Goal: Task Accomplishment & Management: Use online tool/utility

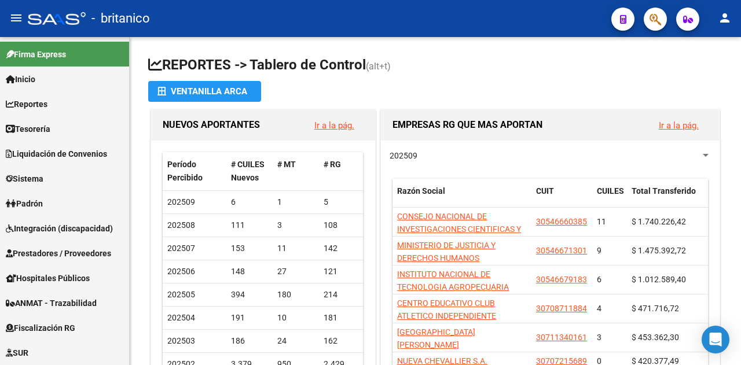
scroll to position [299, 0]
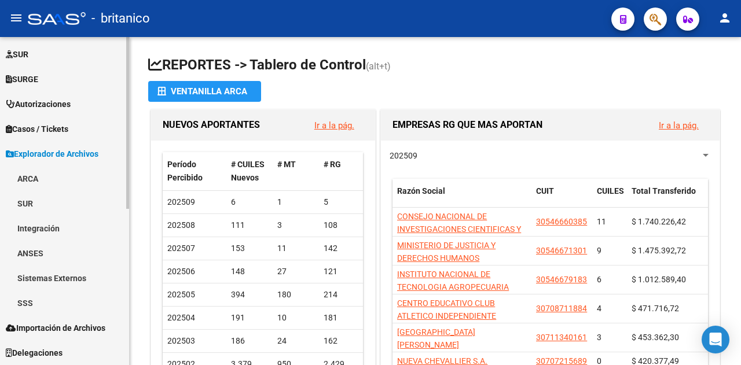
click at [30, 300] on link "SSS" at bounding box center [64, 303] width 129 height 25
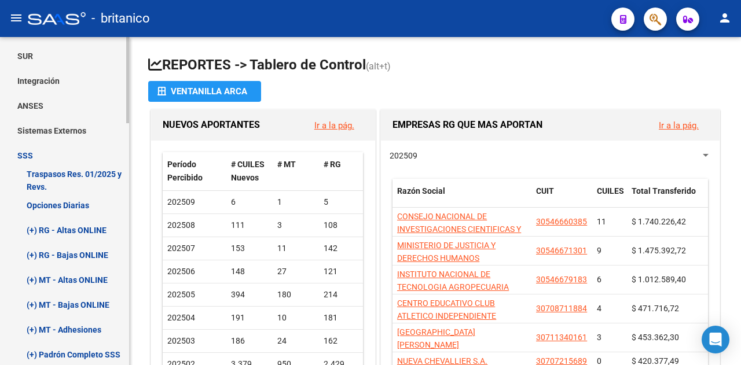
scroll to position [472, 0]
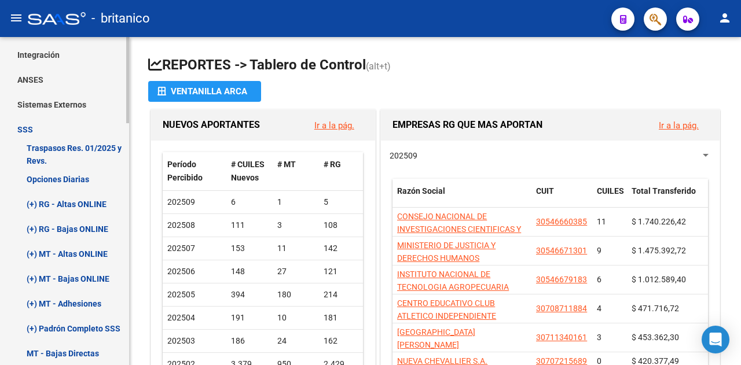
click at [51, 175] on link "Opciones Diarias" at bounding box center [64, 179] width 129 height 25
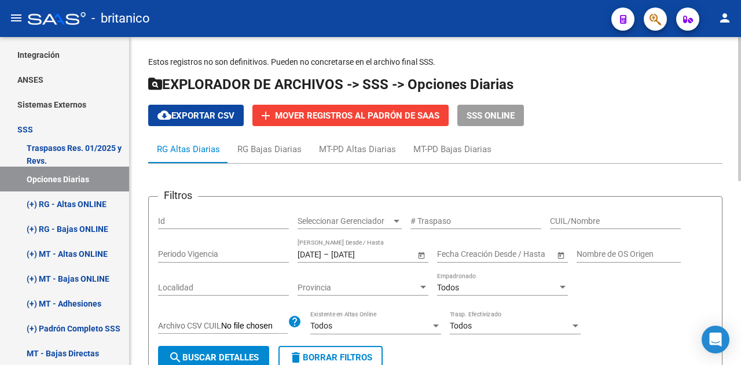
click at [365, 252] on input "[DATE]" at bounding box center [359, 254] width 57 height 10
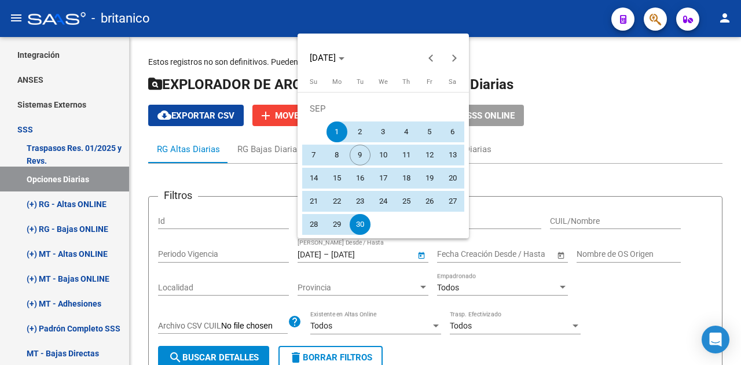
click at [333, 130] on span "1" at bounding box center [336, 132] width 21 height 21
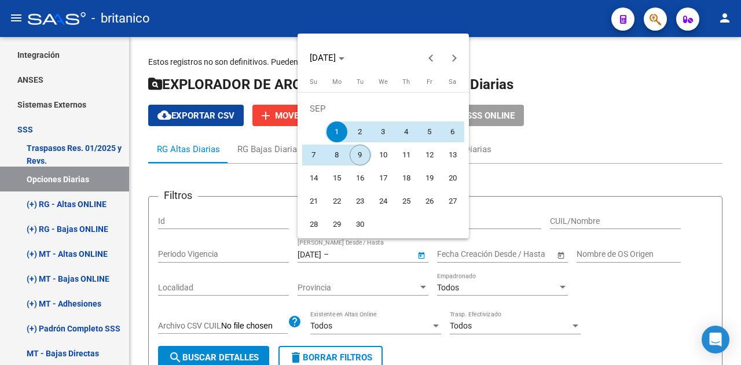
click at [362, 155] on span "9" at bounding box center [360, 155] width 21 height 21
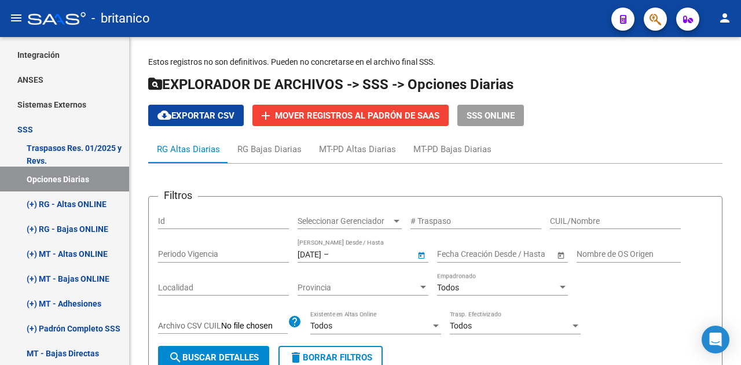
type input "[DATE]"
click at [236, 357] on span "search Buscar Detalles" at bounding box center [213, 357] width 90 height 10
click at [201, 123] on button "cloud_download Exportar CSV" at bounding box center [196, 115] width 96 height 21
